Goal: Information Seeking & Learning: Learn about a topic

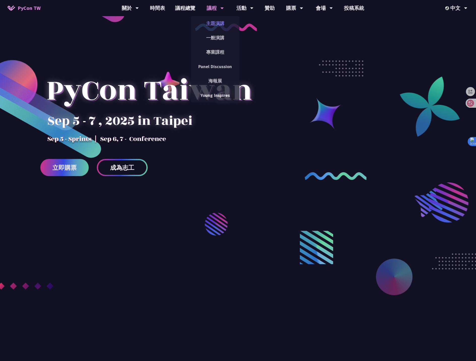
click at [211, 23] on link "主題演講" at bounding box center [215, 23] width 48 height 12
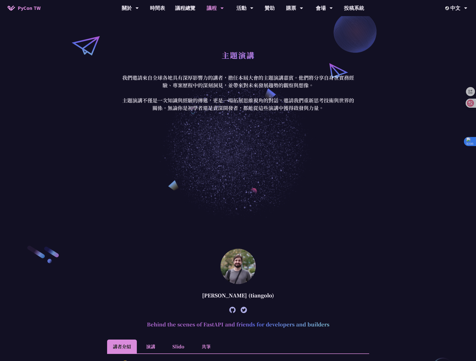
scroll to position [34, 0]
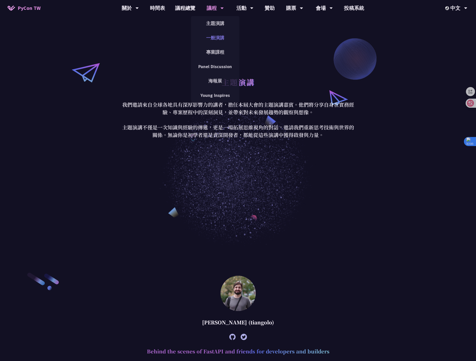
click at [212, 37] on link "一般演講" at bounding box center [215, 38] width 48 height 12
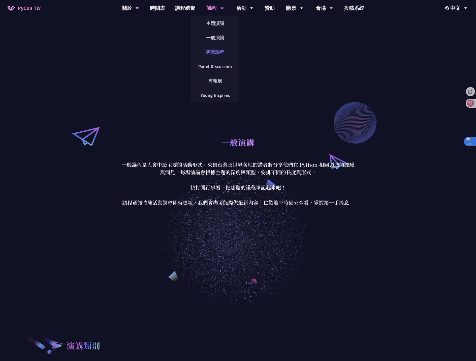
click at [211, 51] on link "專業課程" at bounding box center [215, 52] width 48 height 12
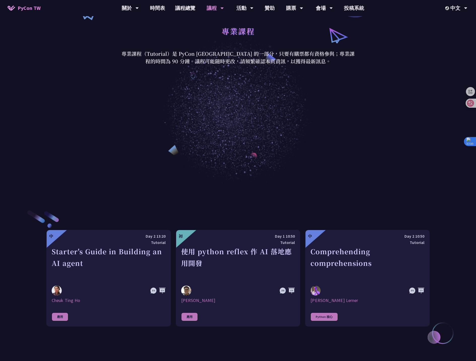
scroll to position [252, 0]
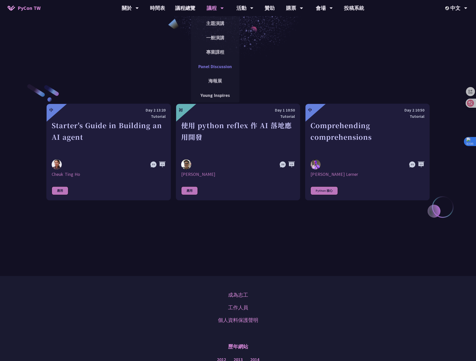
click at [219, 67] on link "Panel Discussion" at bounding box center [215, 67] width 48 height 12
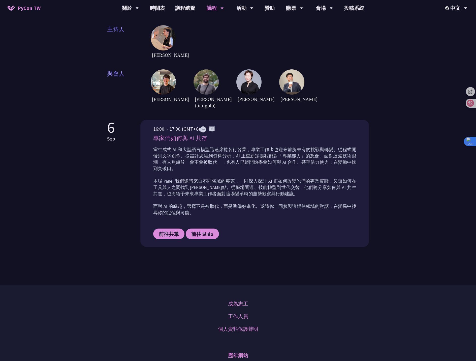
scroll to position [101, 0]
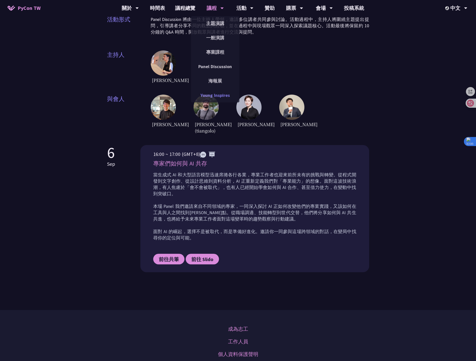
click at [214, 98] on link "Young Inspires" at bounding box center [215, 95] width 48 height 12
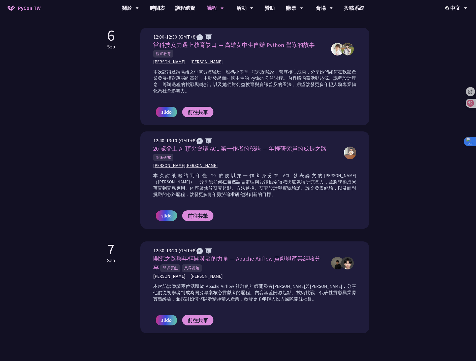
scroll to position [202, 0]
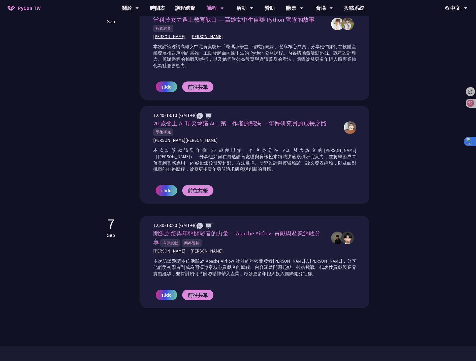
drag, startPoint x: 254, startPoint y: 143, endPoint x: 313, endPoint y: 171, distance: 64.9
click at [305, 170] on div "12:40-13:10 (GMT+8) 20 歲登上 AI 頂尖會議 ACL 第一作者的秘訣 — 年輕研究員的成長之路 學術研究 [PERSON_NAME] …" at bounding box center [254, 157] width 203 height 92
click at [336, 165] on p "本次訪談邀請到年僅 20 歲便以第一作者身分在 ACL 發表論文的[PERSON_NAME]（[PERSON_NAME]），分享他如何在自然語言處理與資訊檢索…" at bounding box center [254, 159] width 203 height 25
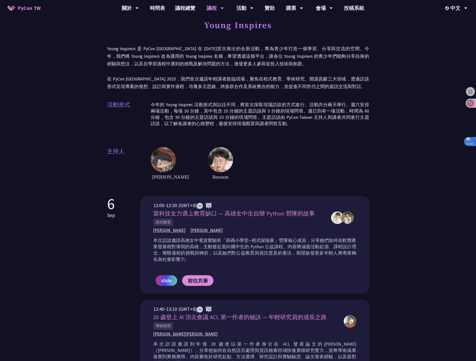
scroll to position [0, 0]
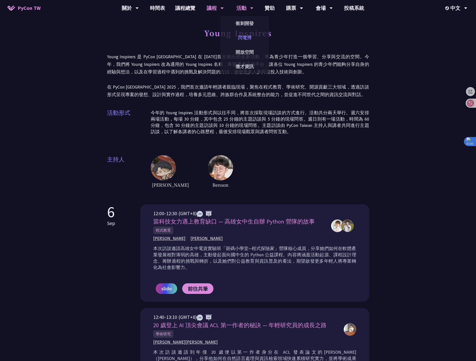
click at [247, 40] on link "閃電秀" at bounding box center [245, 38] width 48 height 12
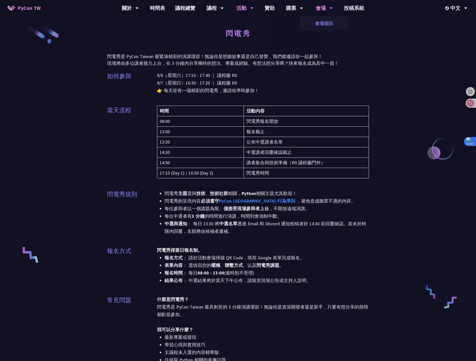
click at [317, 19] on link "會場資訊" at bounding box center [324, 23] width 48 height 12
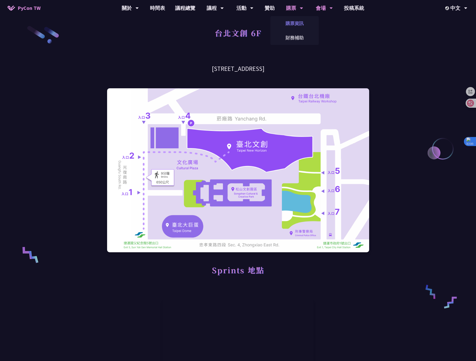
click at [291, 22] on link "購票資訊" at bounding box center [295, 23] width 48 height 12
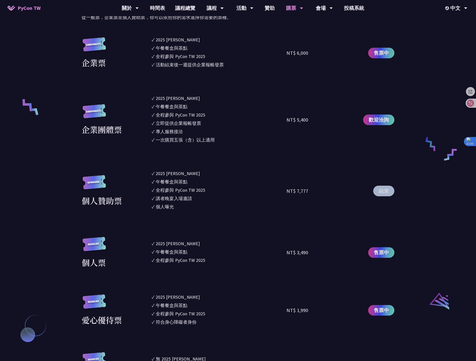
scroll to position [429, 0]
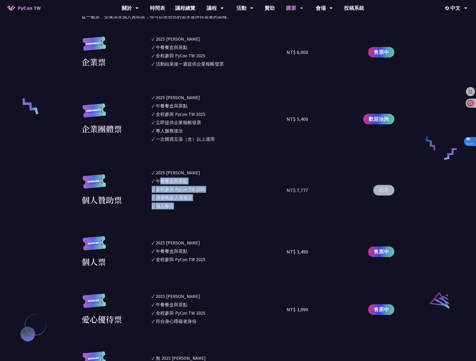
drag, startPoint x: 160, startPoint y: 178, endPoint x: 202, endPoint y: 212, distance: 53.9
click at [202, 212] on section "企業票 ✓ 2025 [PERSON_NAME]✓ 午餐餐盒與茶點 ✓ 全程參與 PyCon TW 2025 ✓ 活動結束後一週提供企業報帳發票 NT$ 6,…" at bounding box center [238, 209] width 313 height 347
click at [168, 197] on div "講者晚宴入場邀請" at bounding box center [174, 197] width 36 height 7
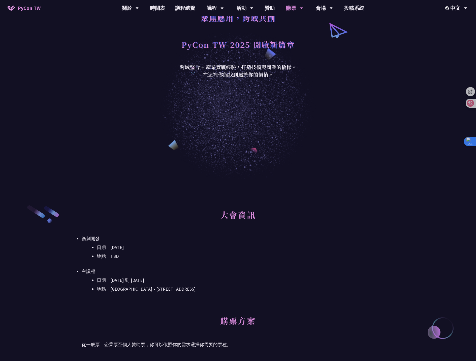
scroll to position [0, 0]
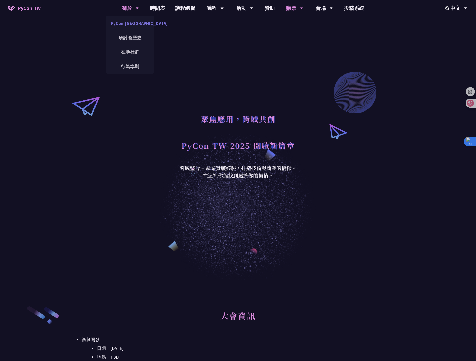
click at [120, 22] on link "PyCon [GEOGRAPHIC_DATA]" at bounding box center [130, 23] width 48 height 12
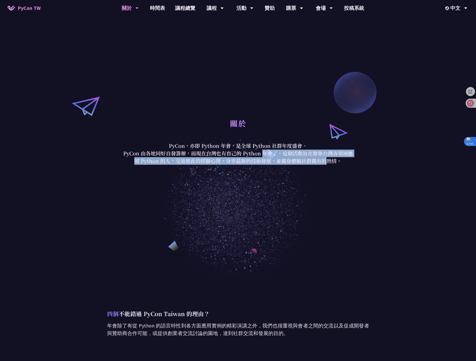
drag, startPoint x: 218, startPoint y: 150, endPoint x: 264, endPoint y: 170, distance: 50.1
click at [264, 170] on div "關於 PyCon，亦即 Python 年會，是全球 Python 社群年度盛會。 PyCon 由各地同好自發籌辦，而現在台灣也有自己的 Python 年會了。…" at bounding box center [238, 140] width 476 height 280
click at [162, 157] on p "PyCon 由各地同好自發籌辦，而現在台灣也有自己的 Python 年會了。這個活動旨在聚集台灣各領域應用 Python 的人，交流彼此的經驗心得，分享最新的…" at bounding box center [238, 157] width 235 height 15
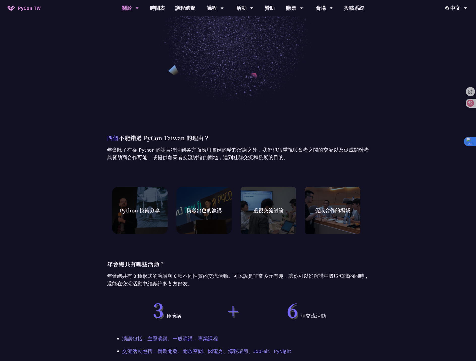
scroll to position [177, 0]
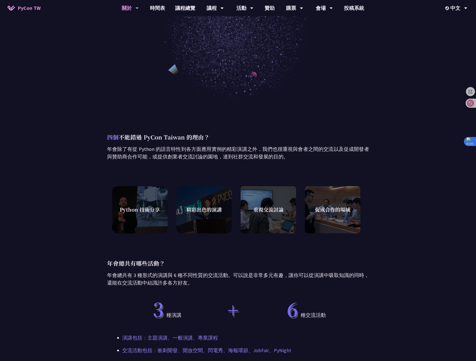
drag, startPoint x: 140, startPoint y: 149, endPoint x: 286, endPoint y: 156, distance: 146.2
click at [286, 156] on p "年會除了有從 Python 的語言特性到各方面應用實例的精彩演講之外，我們也很重視與會者之間的交流以及促成開發者與贊助商合作可能，或提供創業者交流討論的園地，…" at bounding box center [238, 152] width 262 height 15
click at [232, 154] on p "年會除了有從 Python 的語言特性到各方面應用實例的精彩演講之外，我們也很重視與會者之間的交流以及促成開發者與贊助商合作可能，或提供創業者交流討論的園地，…" at bounding box center [238, 152] width 262 height 15
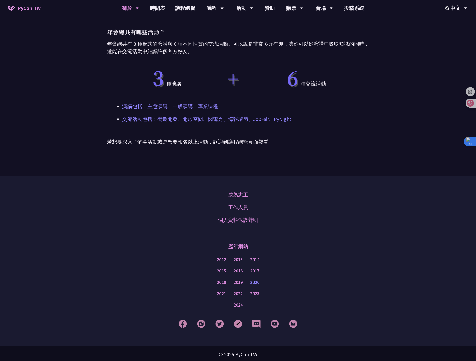
scroll to position [410, 0]
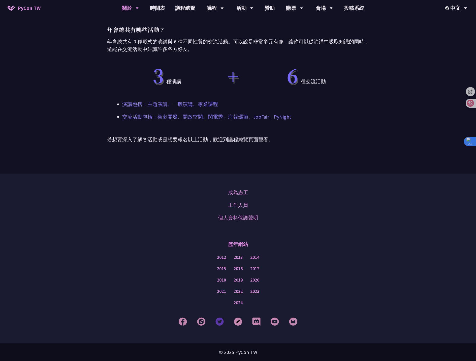
click at [217, 321] on img at bounding box center [220, 321] width 8 height 8
